Goal: Check status: Check status

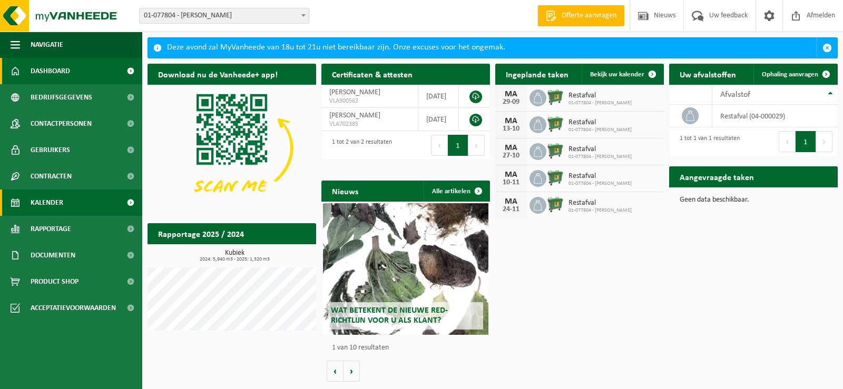
click at [53, 200] on span "Kalender" at bounding box center [47, 203] width 33 height 26
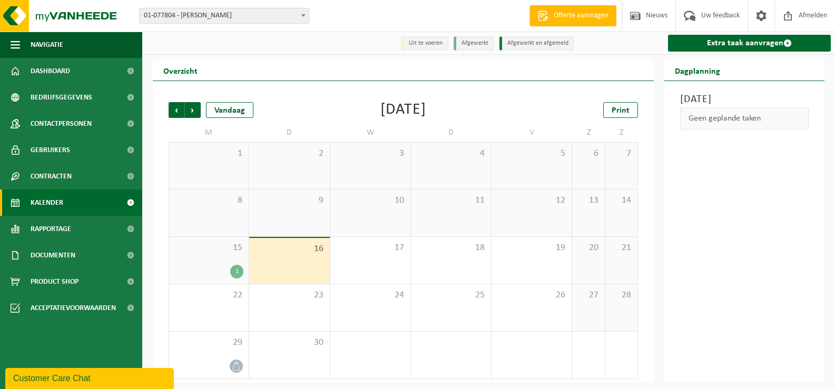
scroll to position [1, 0]
click at [228, 270] on div "1" at bounding box center [208, 272] width 69 height 14
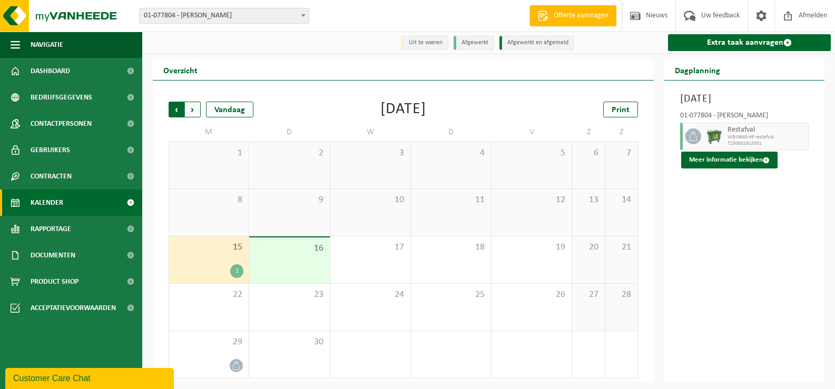
click at [190, 111] on span "Volgende" at bounding box center [193, 110] width 16 height 16
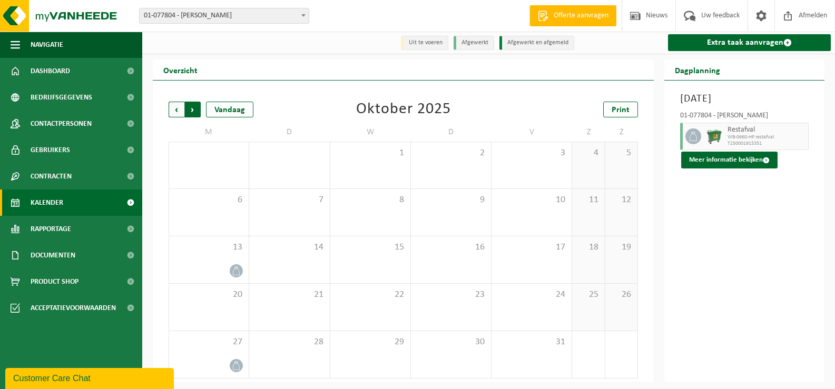
click at [179, 110] on span "Vorige" at bounding box center [177, 110] width 16 height 16
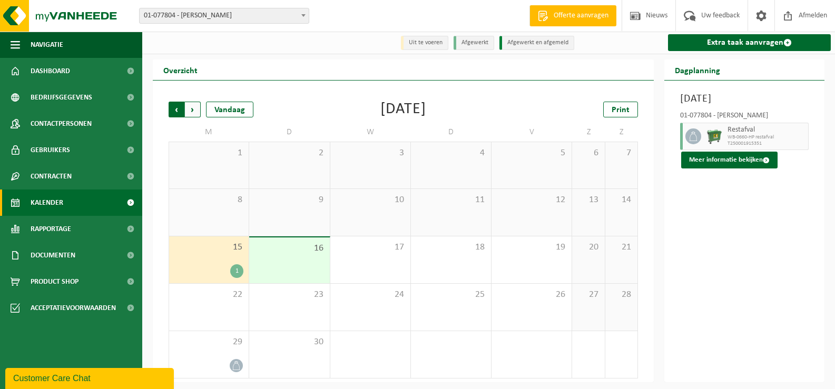
click at [191, 107] on span "Volgende" at bounding box center [193, 110] width 16 height 16
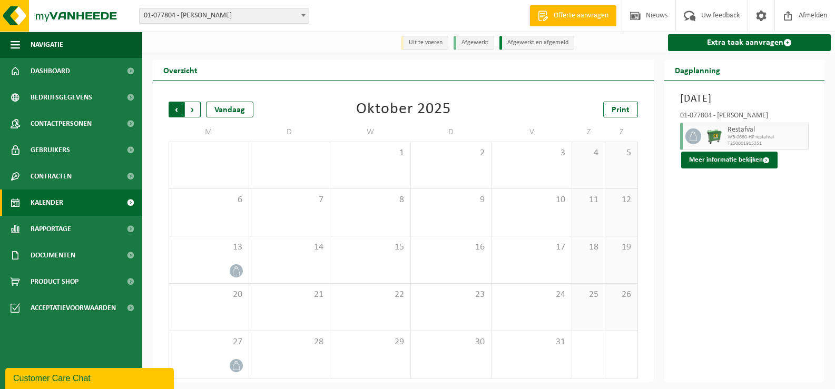
click at [188, 108] on span "Volgende" at bounding box center [193, 110] width 16 height 16
click at [175, 110] on span "Vorige" at bounding box center [177, 110] width 16 height 16
drag, startPoint x: 174, startPoint y: 107, endPoint x: 191, endPoint y: 120, distance: 21.5
click at [174, 108] on span "Vorige" at bounding box center [177, 110] width 16 height 16
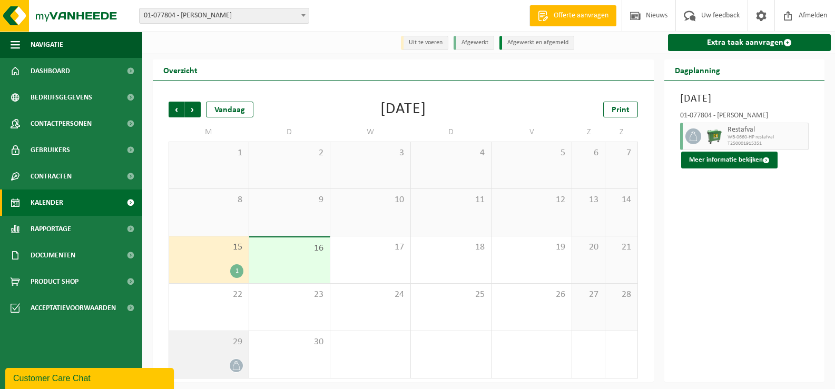
click at [235, 362] on icon at bounding box center [236, 365] width 9 height 9
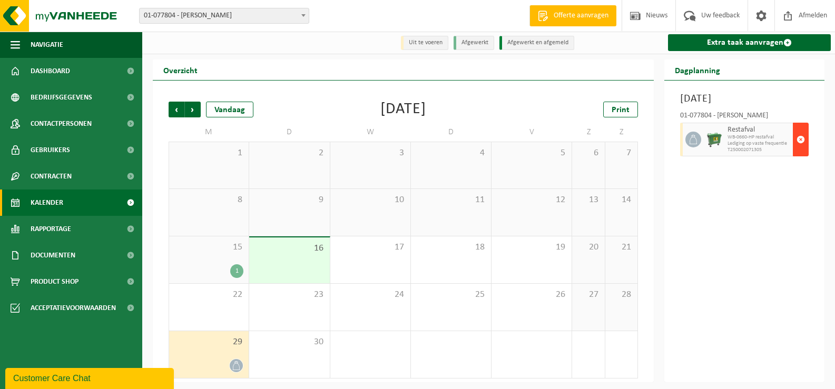
click at [799, 150] on span "button" at bounding box center [801, 139] width 8 height 21
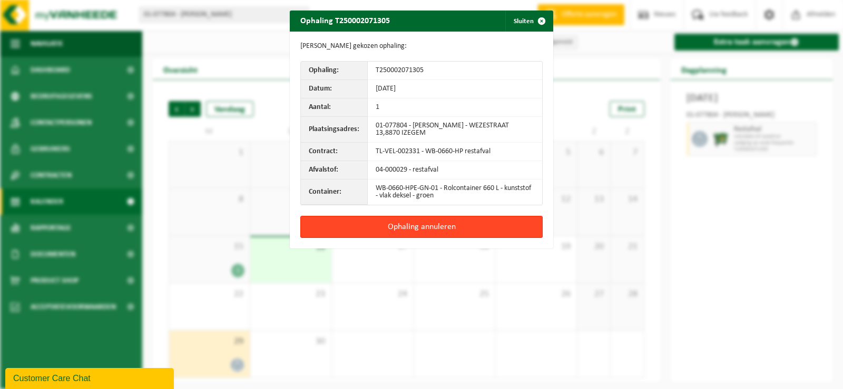
click at [429, 223] on button "Ophaling annuleren" at bounding box center [421, 227] width 242 height 22
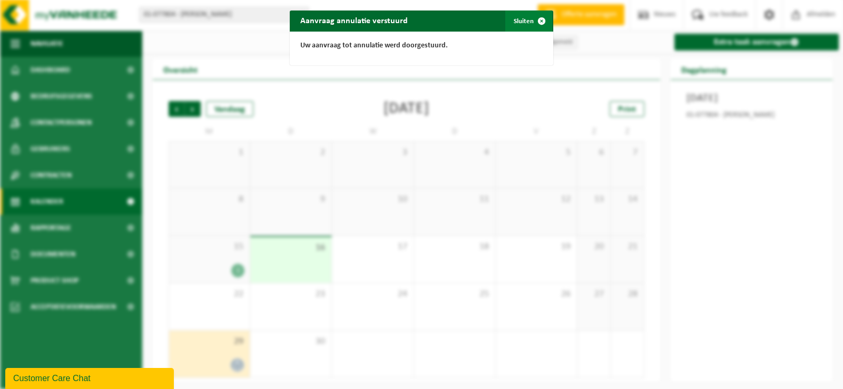
click at [535, 19] on span "button" at bounding box center [541, 21] width 21 height 21
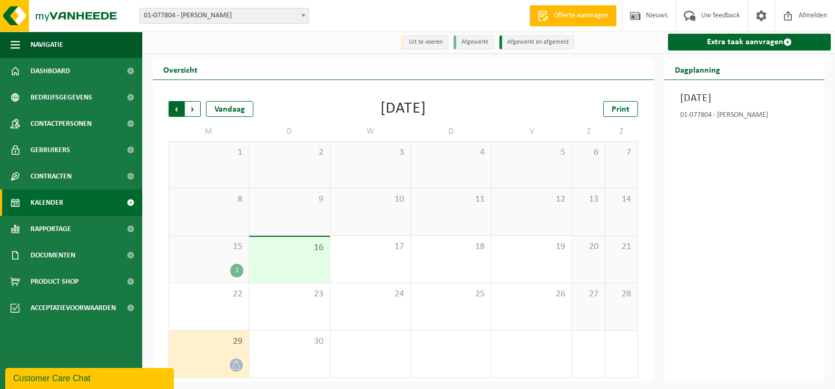
click at [191, 110] on span "Volgende" at bounding box center [193, 109] width 16 height 16
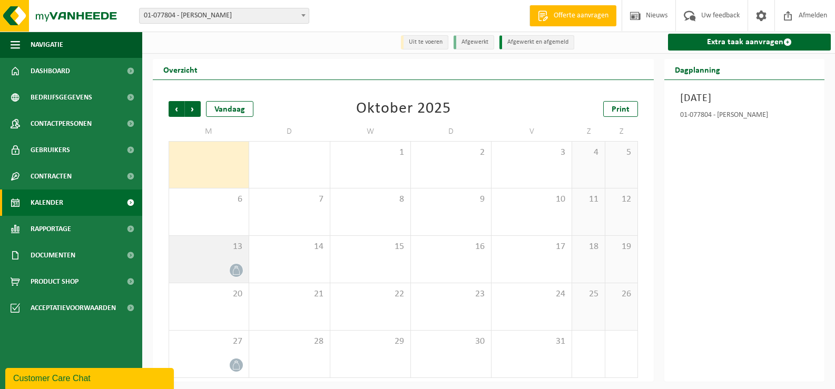
click at [240, 270] on icon at bounding box center [236, 270] width 9 height 9
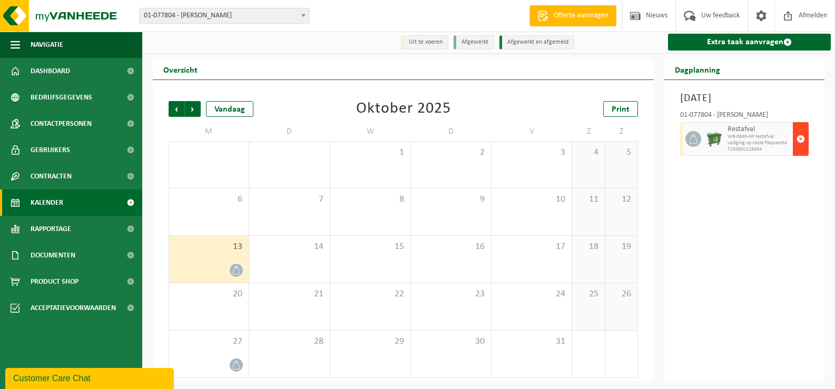
click at [801, 140] on span "button" at bounding box center [801, 139] width 8 height 21
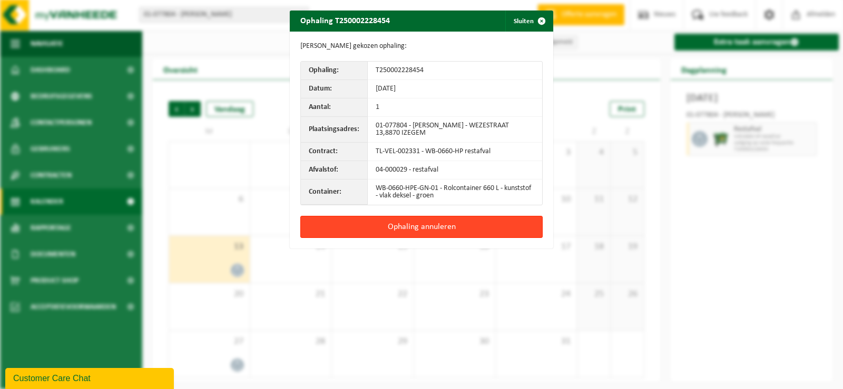
click at [417, 227] on button "Ophaling annuleren" at bounding box center [421, 227] width 242 height 22
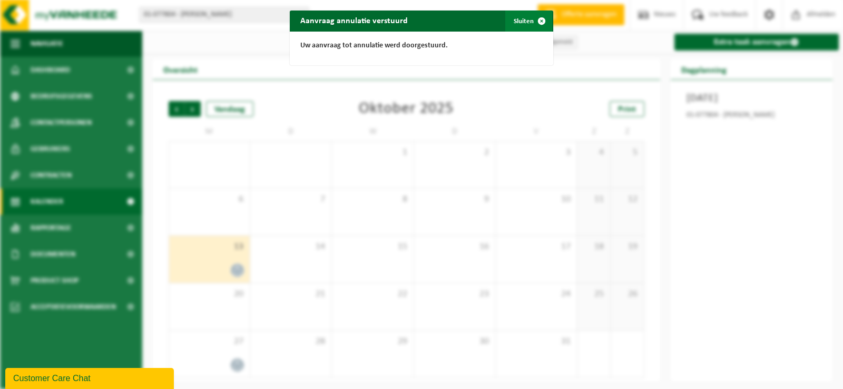
click at [535, 19] on span "button" at bounding box center [541, 21] width 21 height 21
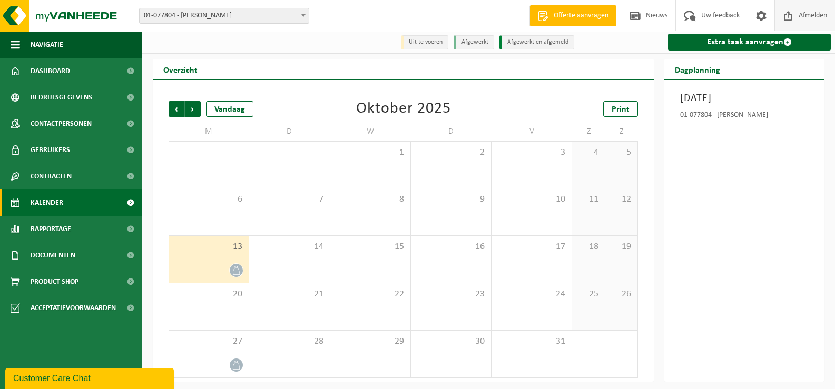
click at [819, 13] on span "Afmelden" at bounding box center [813, 15] width 34 height 31
